Goal: Communication & Community: Share content

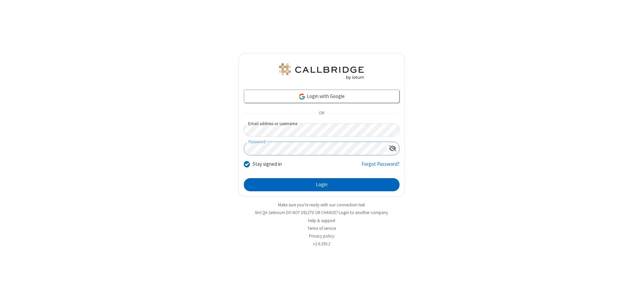
click at [321, 185] on button "Login" at bounding box center [322, 184] width 156 height 13
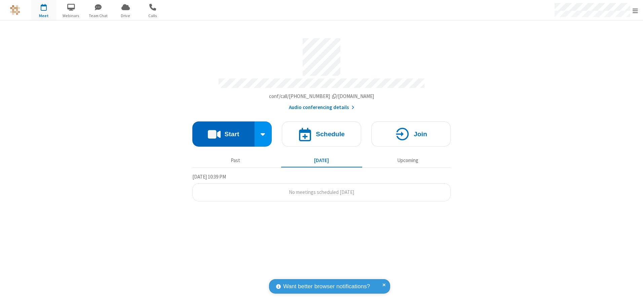
click at [223, 132] on button "Start" at bounding box center [223, 134] width 62 height 25
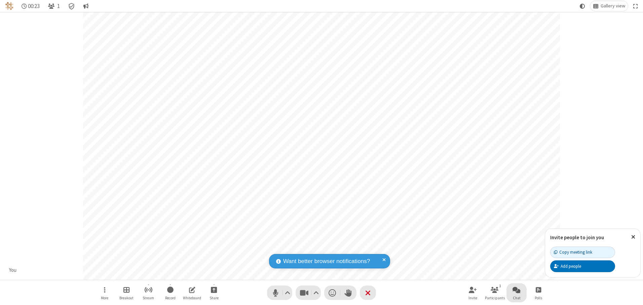
click at [516, 290] on span "Open chat" at bounding box center [516, 290] width 8 height 8
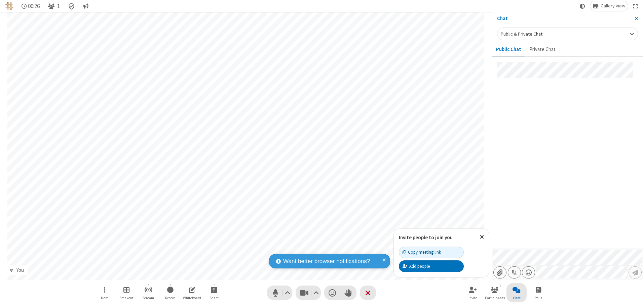
type input "C:\fakepath\doc_test.docx"
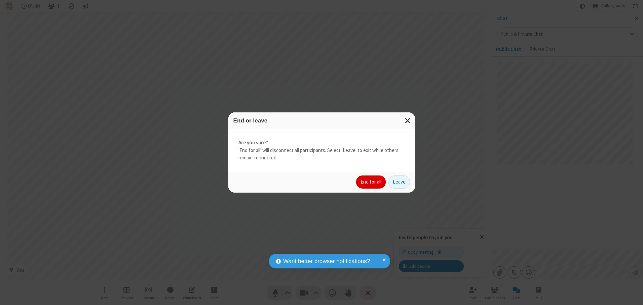
click at [371, 182] on button "End for all" at bounding box center [371, 182] width 30 height 13
